Goal: Information Seeking & Learning: Learn about a topic

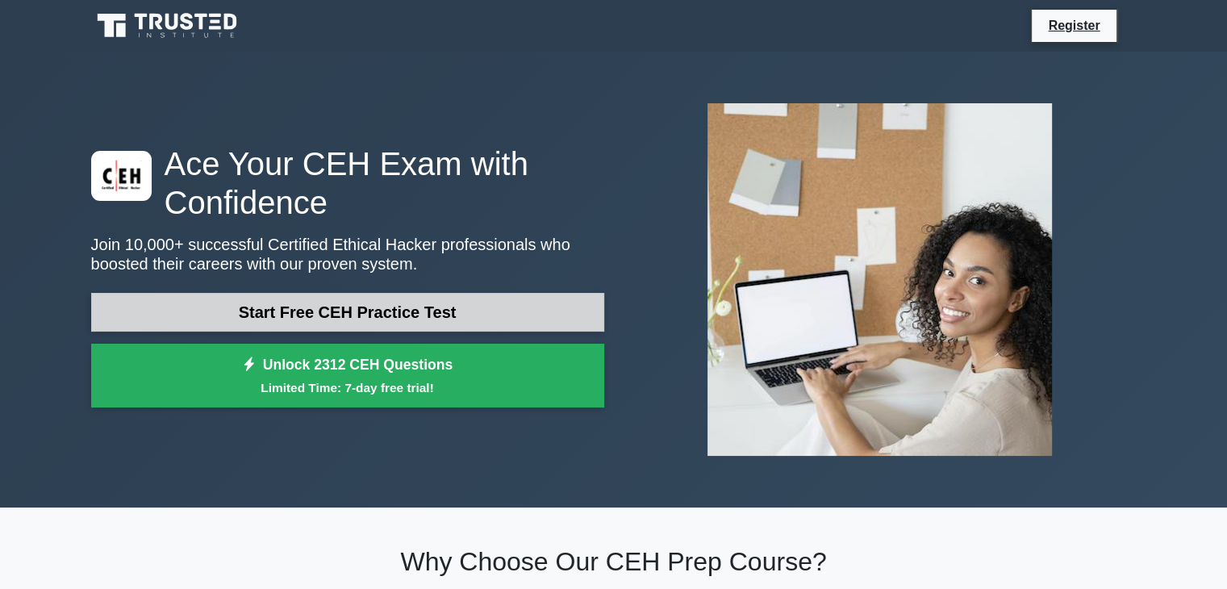
click at [398, 298] on link "Start Free CEH Practice Test" at bounding box center [347, 312] width 513 height 39
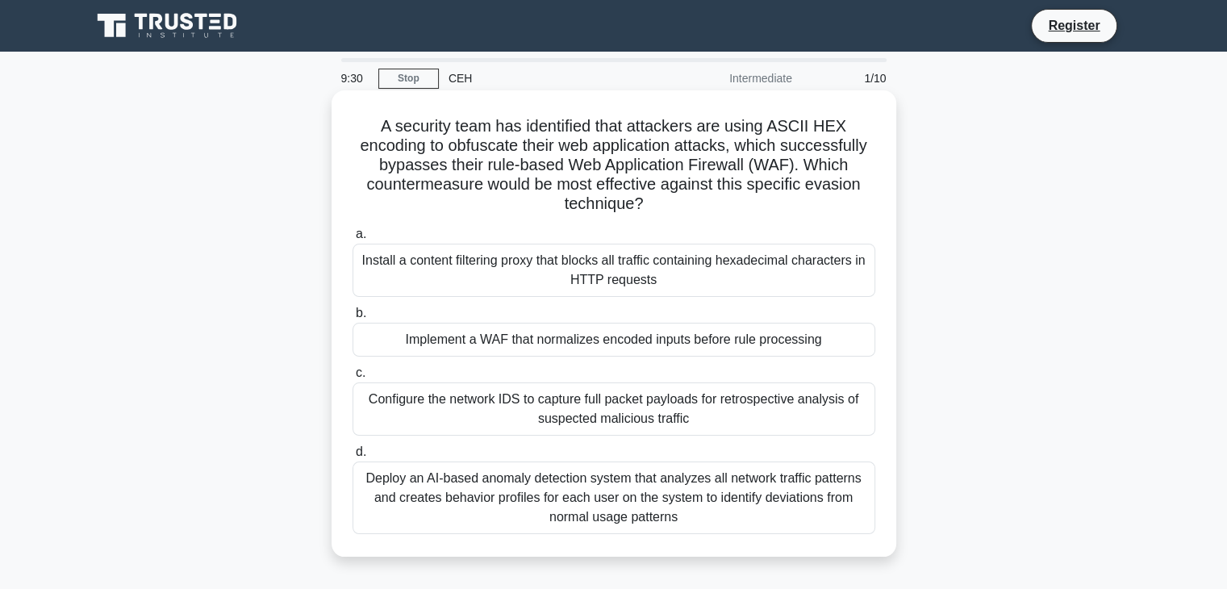
click at [542, 344] on div "Implement a WAF that normalizes encoded inputs before rule processing" at bounding box center [613, 340] width 523 height 34
click at [352, 319] on input "b. Implement a WAF that normalizes encoded inputs before rule processing" at bounding box center [352, 313] width 0 height 10
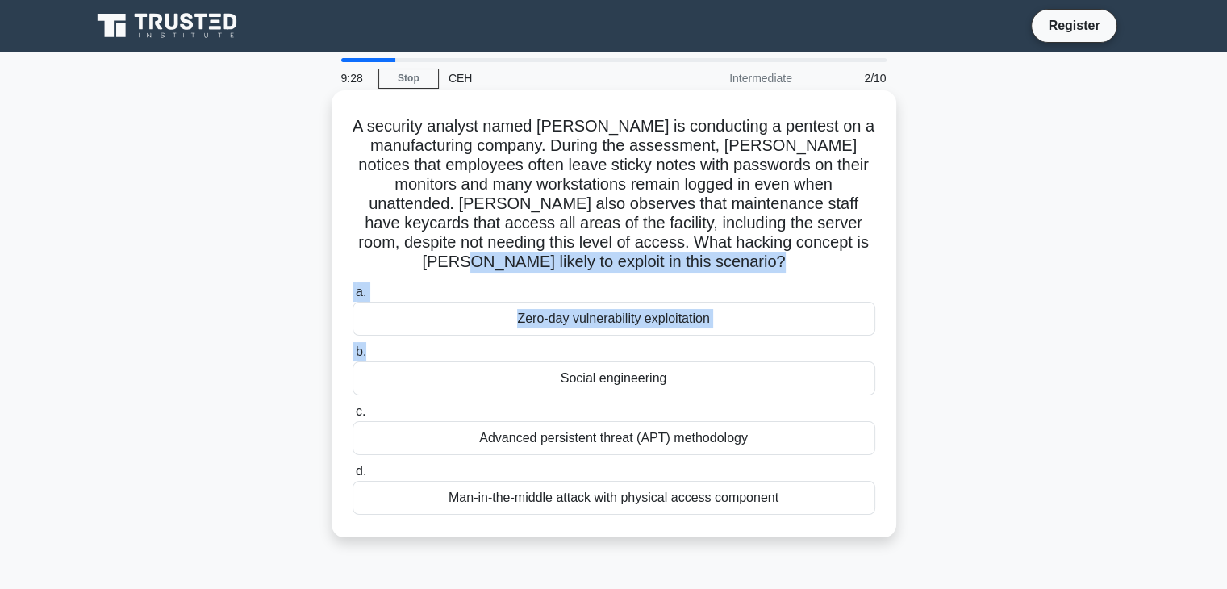
click at [478, 256] on div "A security analyst named Sam is conducting a pentest on a manufacturing company…" at bounding box center [614, 314] width 552 height 434
click at [478, 256] on h5 "A security analyst named Sam is conducting a pentest on a manufacturing company…" at bounding box center [614, 194] width 526 height 156
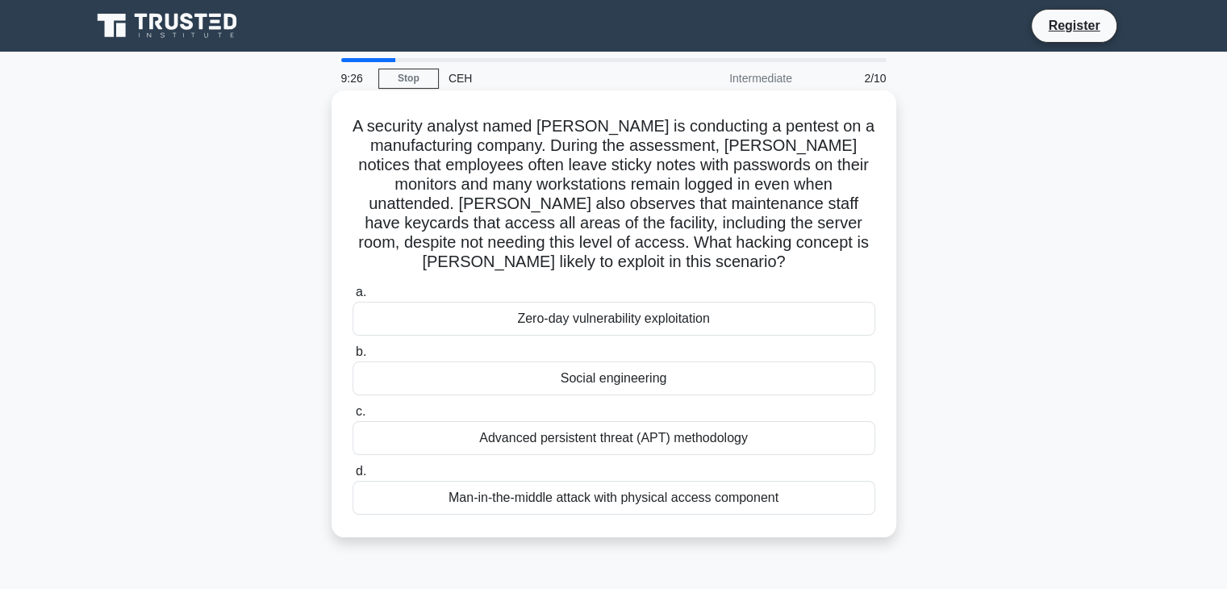
click at [544, 312] on div "Zero-day vulnerability exploitation" at bounding box center [613, 319] width 523 height 34
click at [352, 298] on input "a. Zero-day vulnerability exploitation" at bounding box center [352, 292] width 0 height 10
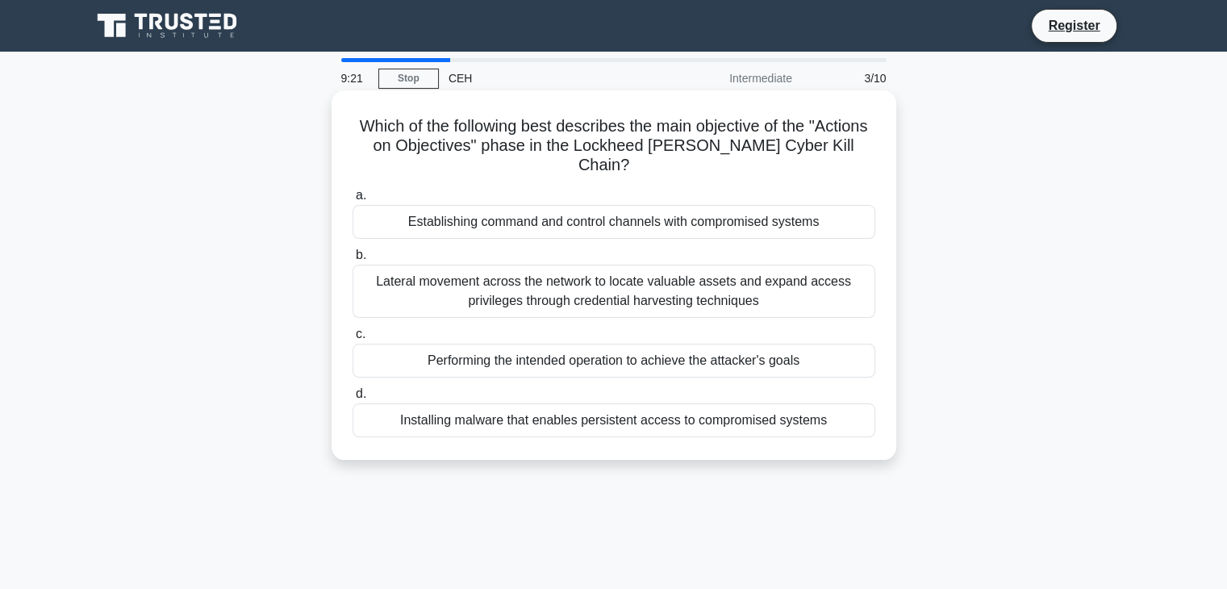
click at [568, 413] on div "Installing malware that enables persistent access to compromised systems" at bounding box center [613, 420] width 523 height 34
click at [352, 399] on input "d. Installing malware that enables persistent access to compromised systems" at bounding box center [352, 394] width 0 height 10
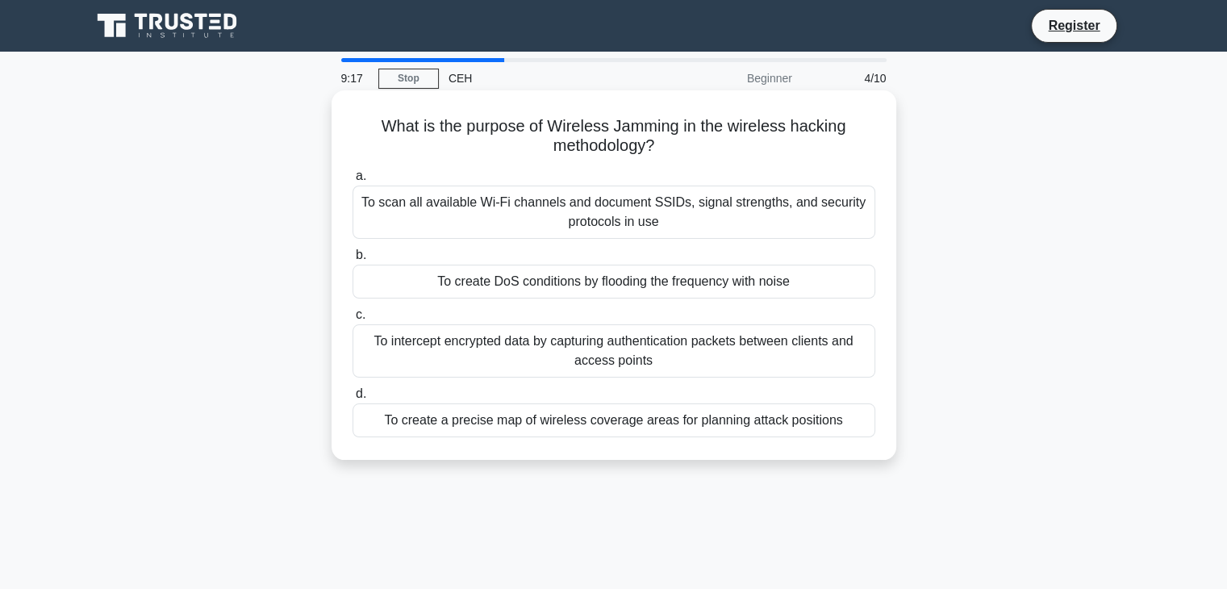
click at [670, 196] on div "To scan all available Wi-Fi channels and document SSIDs, signal strengths, and …" at bounding box center [613, 212] width 523 height 53
click at [352, 181] on input "a. To scan all available Wi-Fi channels and document SSIDs, signal strengths, a…" at bounding box center [352, 176] width 0 height 10
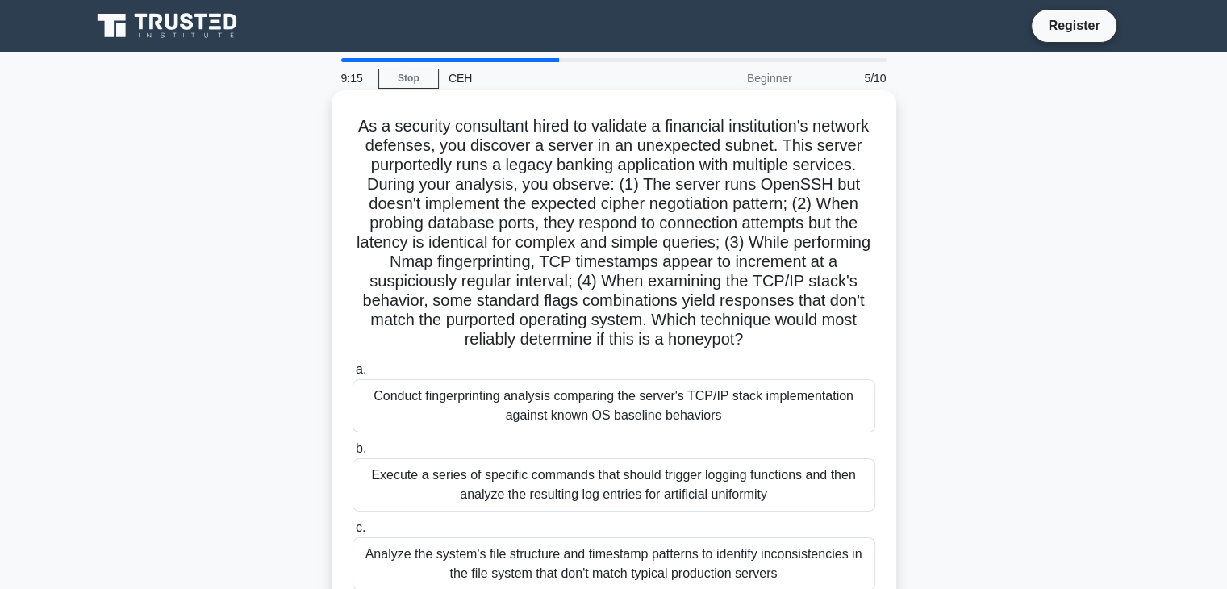
click at [707, 406] on div "Conduct fingerprinting analysis comparing the server's TCP/IP stack implementat…" at bounding box center [613, 405] width 523 height 53
click at [352, 375] on input "a. Conduct fingerprinting analysis comparing the server's TCP/IP stack implemen…" at bounding box center [352, 370] width 0 height 10
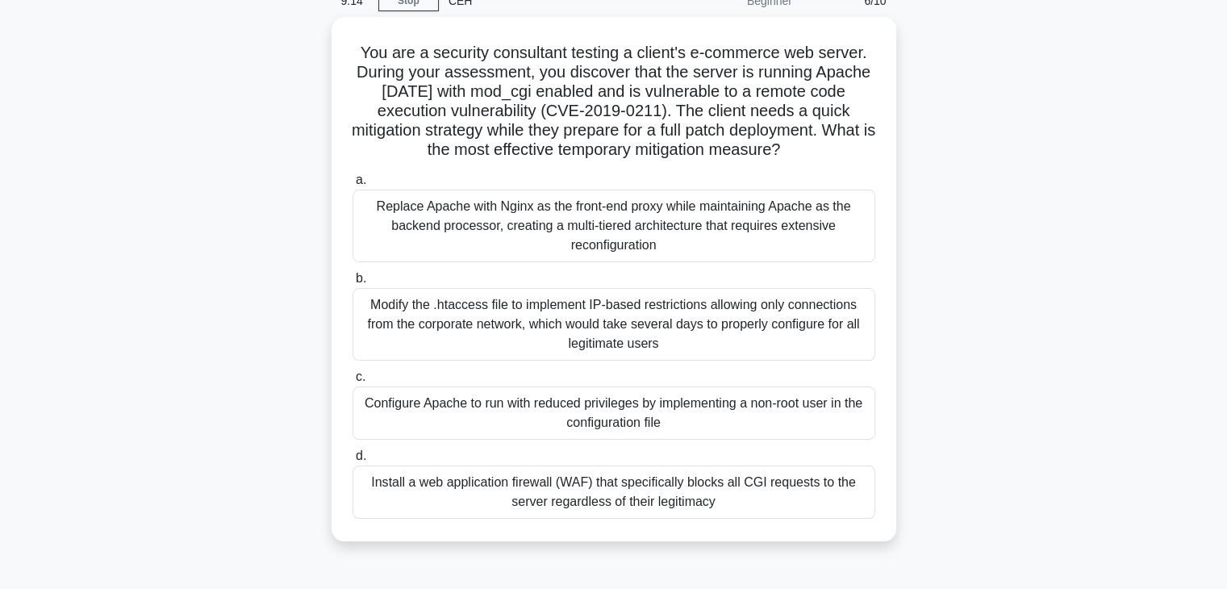
scroll to position [83, 0]
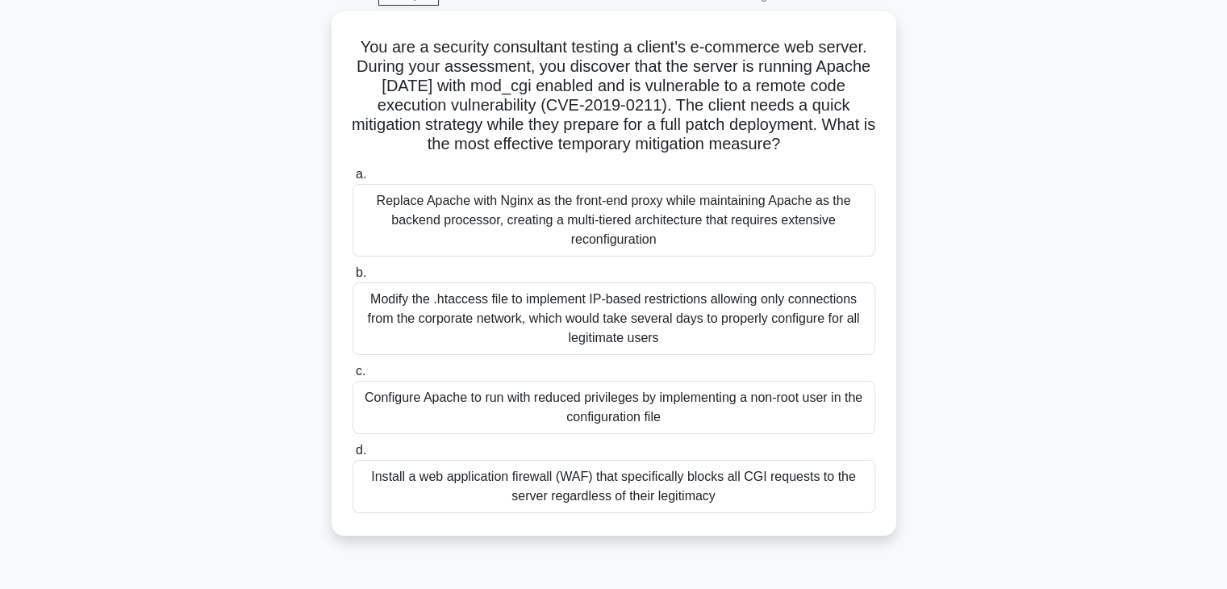
click at [707, 406] on div "Configure Apache to run with reduced privileges by implementing a non-root user…" at bounding box center [613, 407] width 523 height 53
click at [352, 377] on input "c. Configure Apache to run with reduced privileges by implementing a non-root u…" at bounding box center [352, 371] width 0 height 10
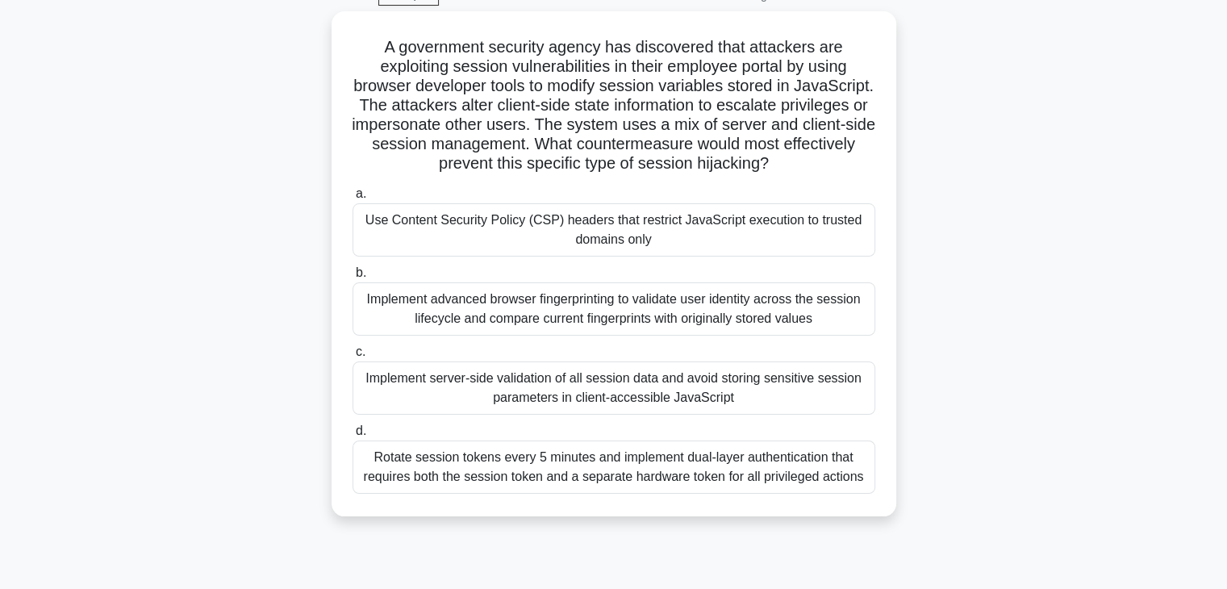
click at [707, 406] on div "Implement server-side validation of all session data and avoid storing sensitiv…" at bounding box center [613, 387] width 523 height 53
click at [352, 357] on input "c. Implement server-side validation of all session data and avoid storing sensi…" at bounding box center [352, 352] width 0 height 10
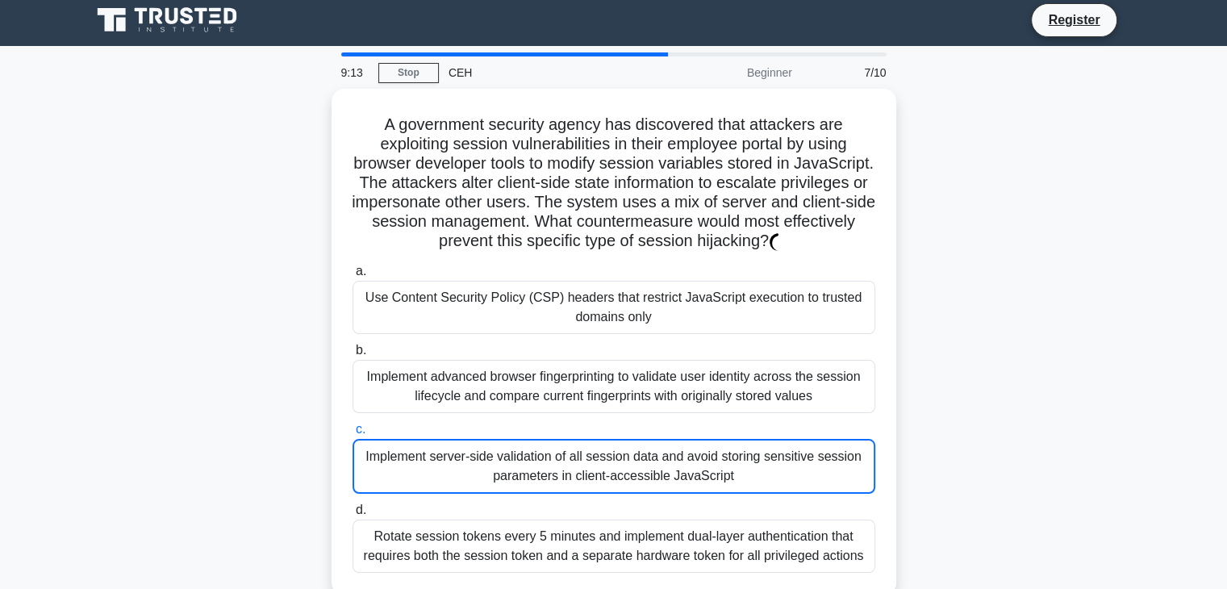
scroll to position [0, 0]
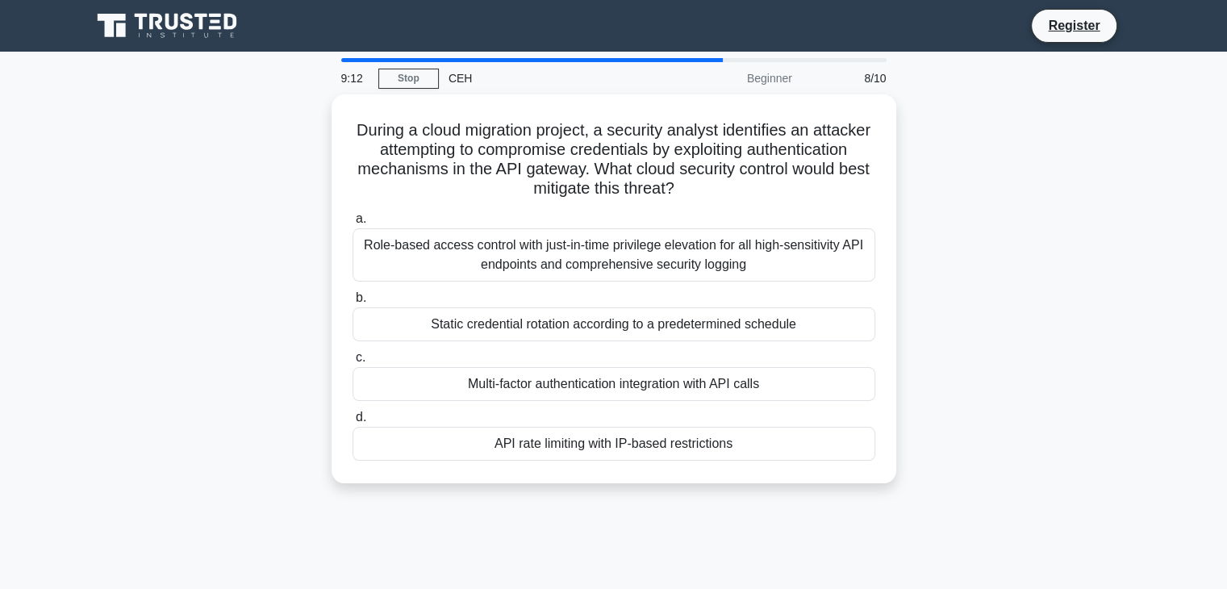
click at [707, 407] on label "d. API rate limiting with IP-based restrictions" at bounding box center [613, 433] width 523 height 53
click at [352, 412] on input "d. API rate limiting with IP-based restrictions" at bounding box center [352, 417] width 0 height 10
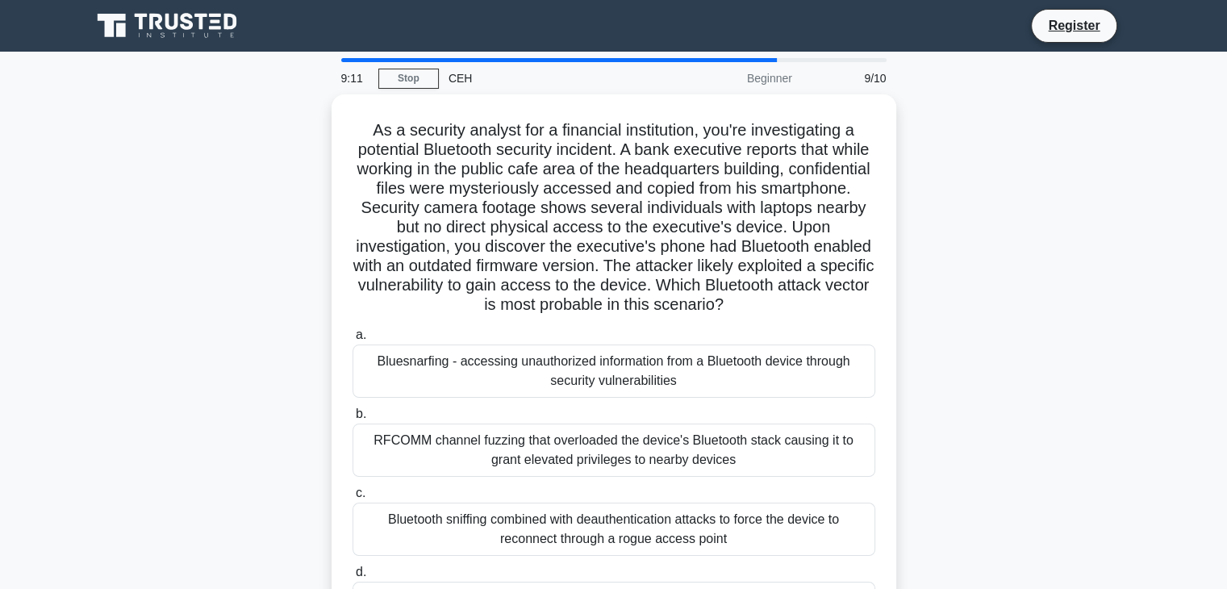
click at [714, 391] on div "Bluesnarfing - accessing unauthorized information from a Bluetooth device throu…" at bounding box center [613, 370] width 523 height 53
click at [352, 340] on input "a. Bluesnarfing - accessing unauthorized information from a Bluetooth device th…" at bounding box center [352, 335] width 0 height 10
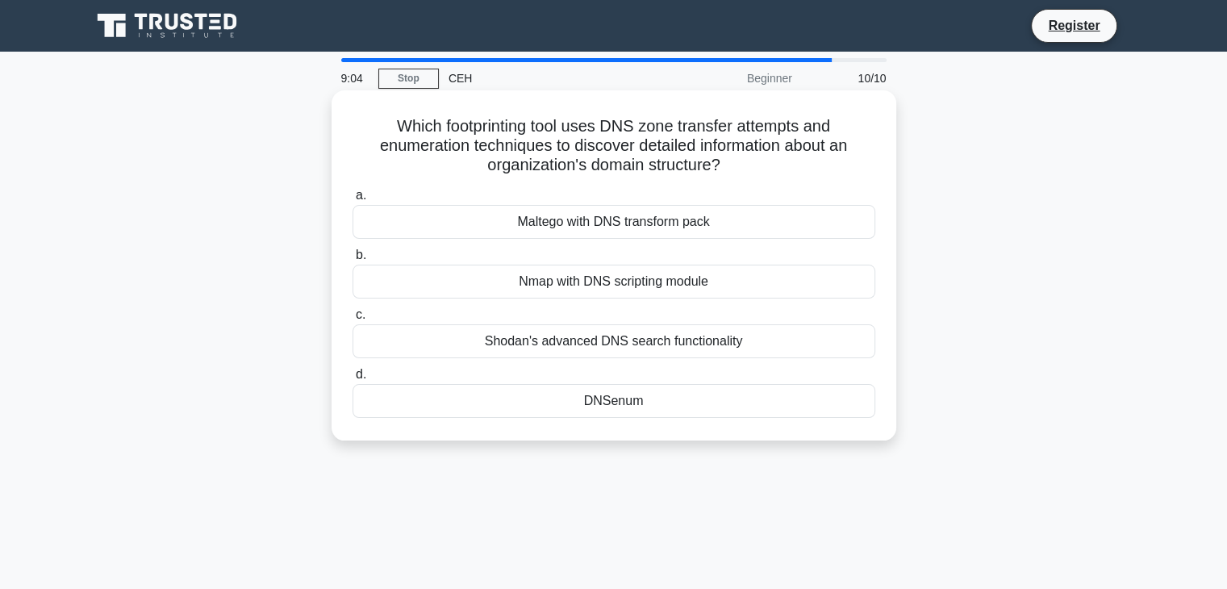
click at [700, 214] on div "Maltego with DNS transform pack" at bounding box center [613, 222] width 523 height 34
click at [352, 201] on input "a. Maltego with DNS transform pack" at bounding box center [352, 195] width 0 height 10
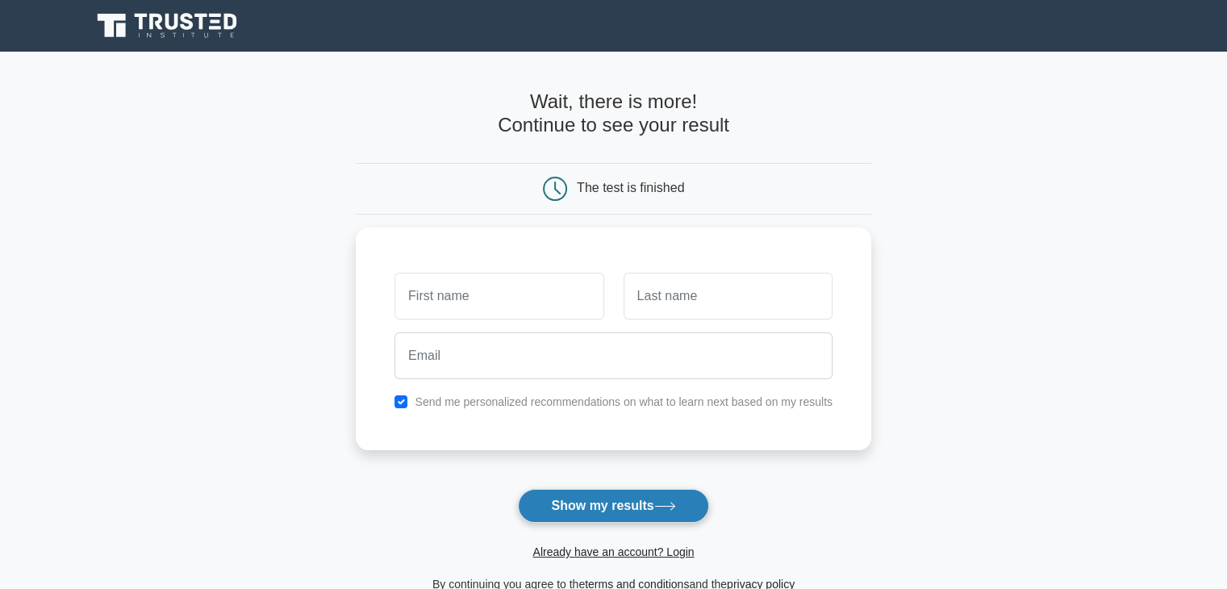
click at [671, 511] on button "Show my results" at bounding box center [613, 506] width 190 height 34
click at [252, 425] on main "Wait, there is more! Continue to see your result The test is finished and the" at bounding box center [613, 342] width 1227 height 581
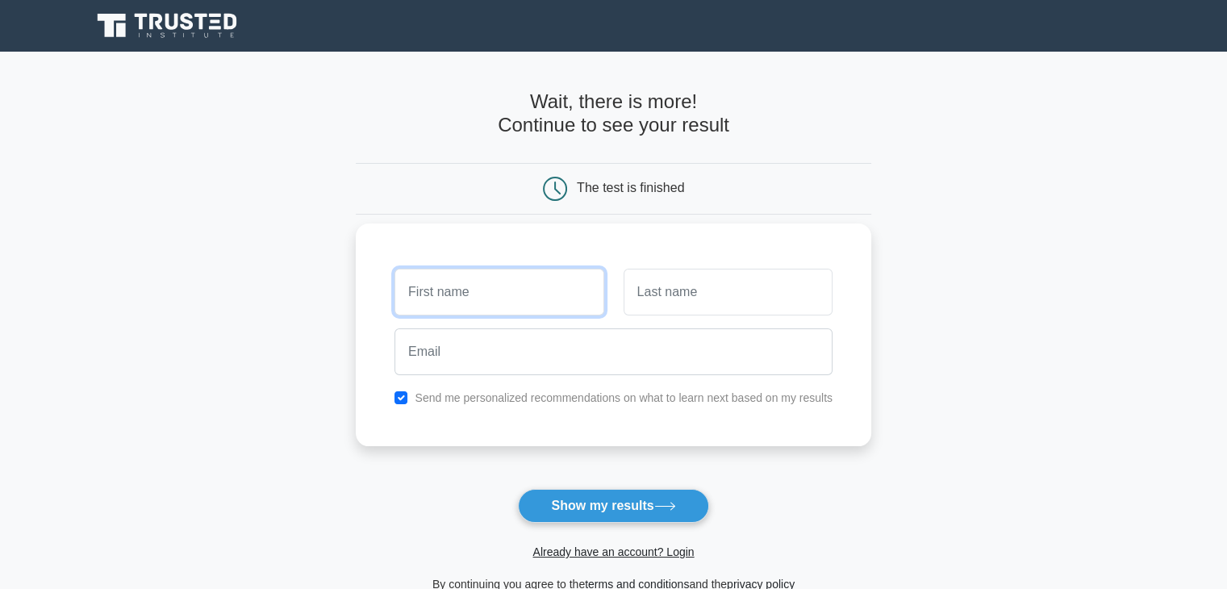
click at [486, 297] on input "text" at bounding box center [498, 292] width 209 height 47
type input "jack"
click at [674, 308] on input "text" at bounding box center [728, 292] width 209 height 47
type input "son"
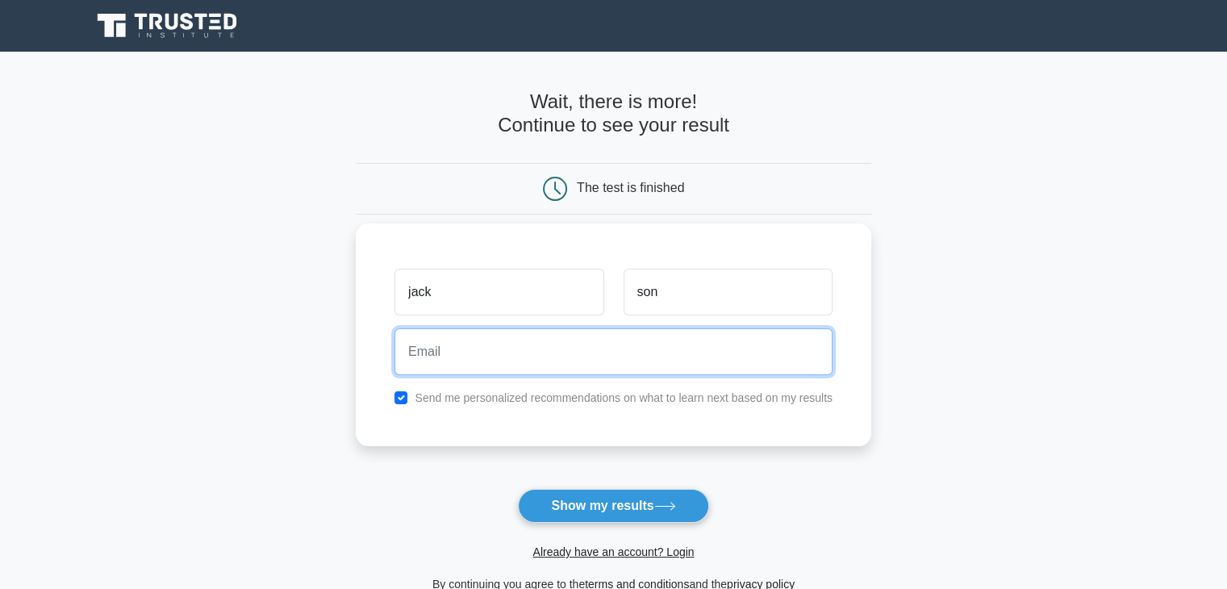
click at [672, 333] on input "email" at bounding box center [613, 351] width 438 height 47
paste input "virikeh725@hiepth.com"
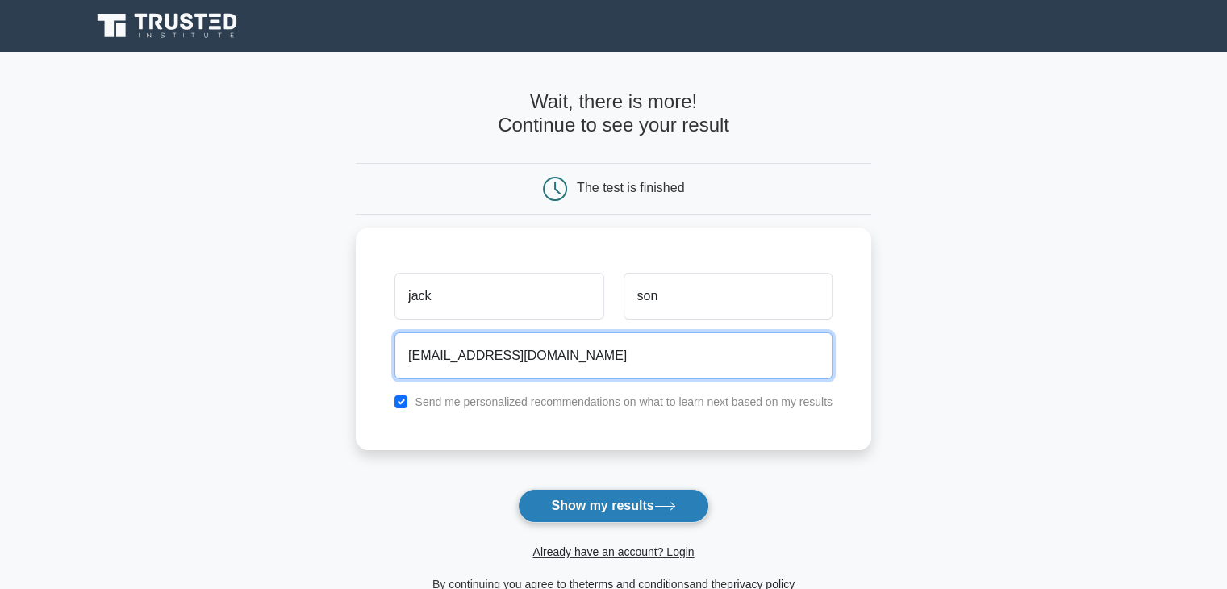
type input "virikeh725@hiepth.com"
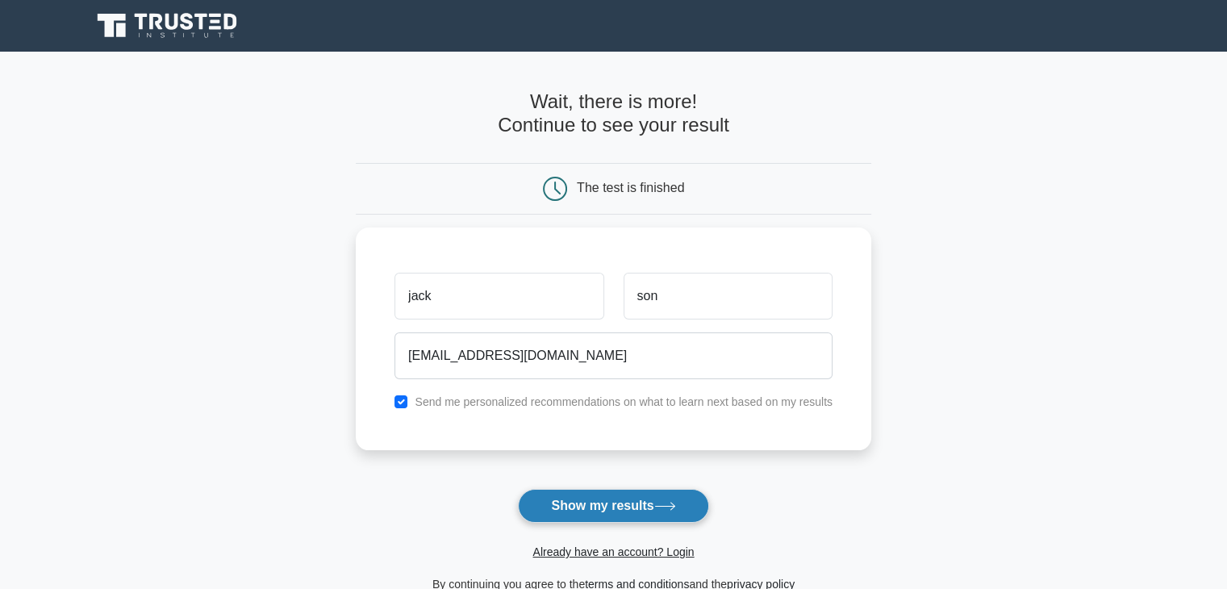
click at [657, 500] on button "Show my results" at bounding box center [613, 506] width 190 height 34
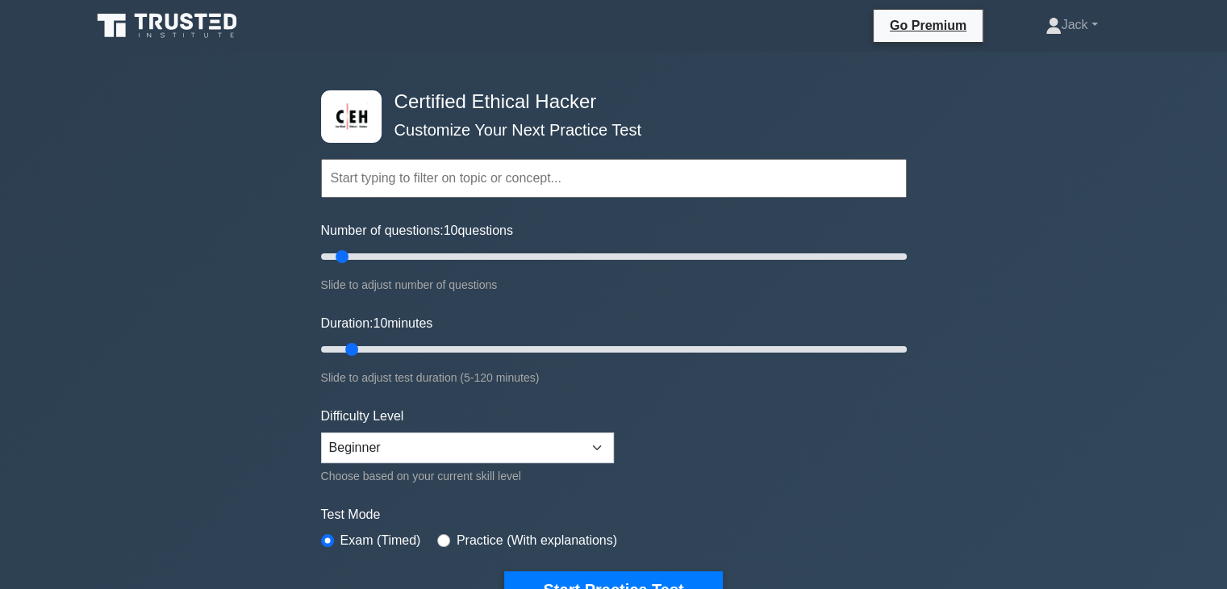
click at [302, 294] on div "Certified Ethical Hacker Customize Your Next Practice Test Topics Introduction …" at bounding box center [613, 523] width 1227 height 942
drag, startPoint x: 348, startPoint y: 256, endPoint x: 681, endPoint y: 340, distance: 343.0
type input "125"
click at [681, 266] on input "Number of questions: 125 questions" at bounding box center [614, 256] width 586 height 19
drag, startPoint x: 353, startPoint y: 350, endPoint x: 977, endPoint y: 382, distance: 624.3
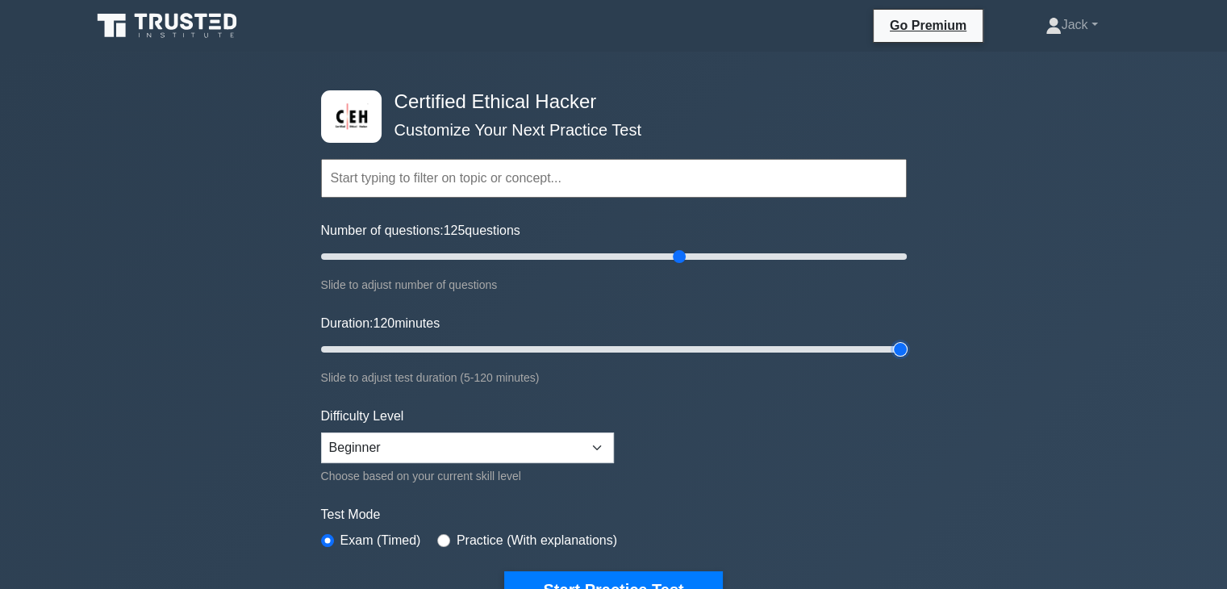
type input "120"
click at [907, 359] on input "Duration: 120 minutes" at bounding box center [614, 349] width 586 height 19
click at [520, 442] on select "Beginner Intermediate Expert" at bounding box center [467, 447] width 293 height 31
click at [472, 538] on label "Practice (With explanations)" at bounding box center [537, 540] width 161 height 19
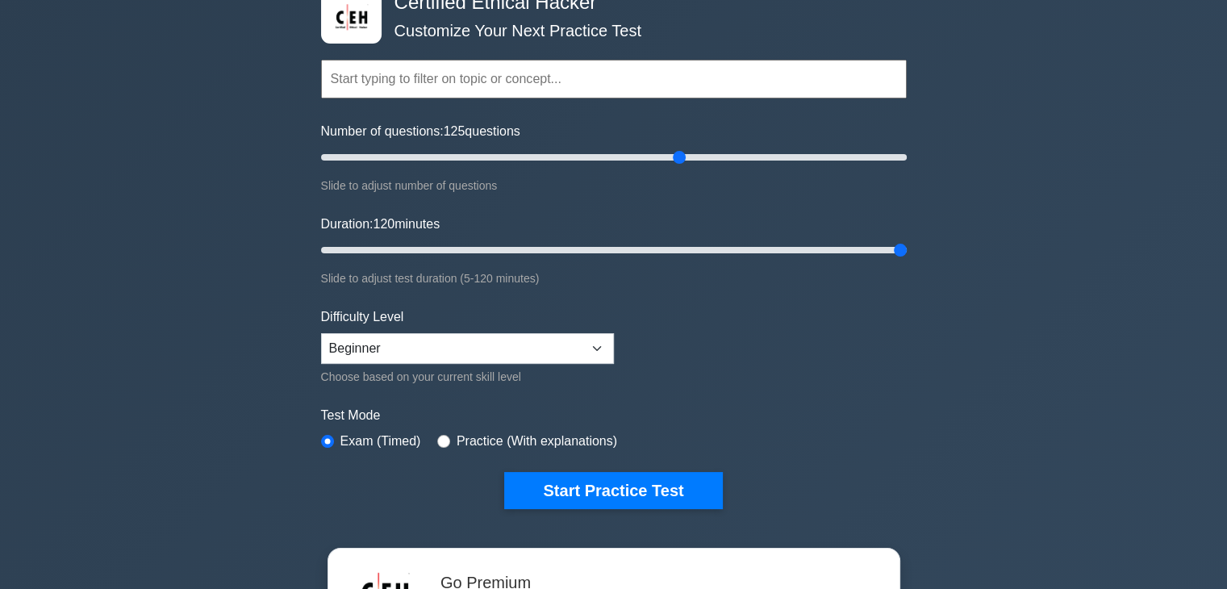
scroll to position [100, 0]
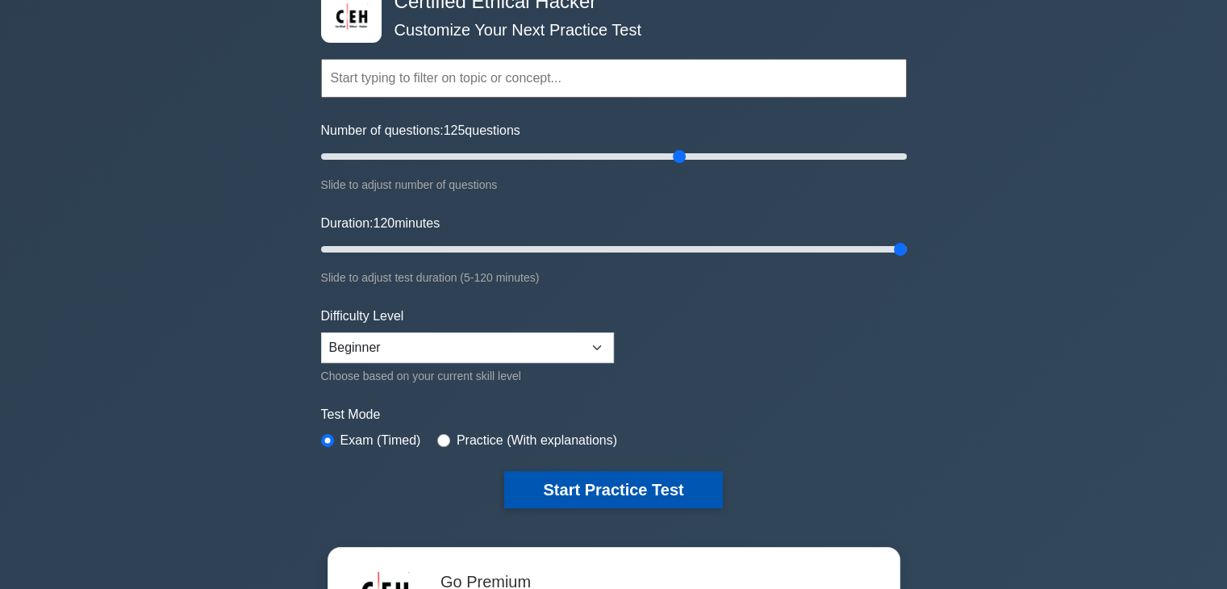
click at [619, 477] on button "Start Practice Test" at bounding box center [613, 489] width 218 height 37
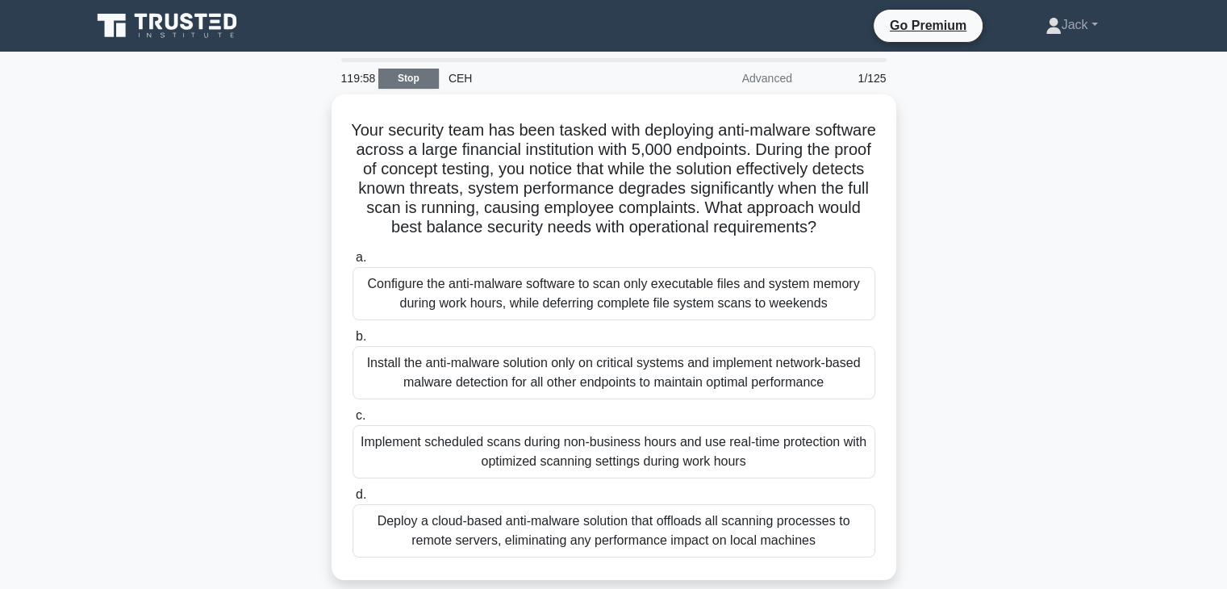
click at [410, 81] on link "Stop" at bounding box center [408, 79] width 60 height 20
